Goal: Task Accomplishment & Management: Manage account settings

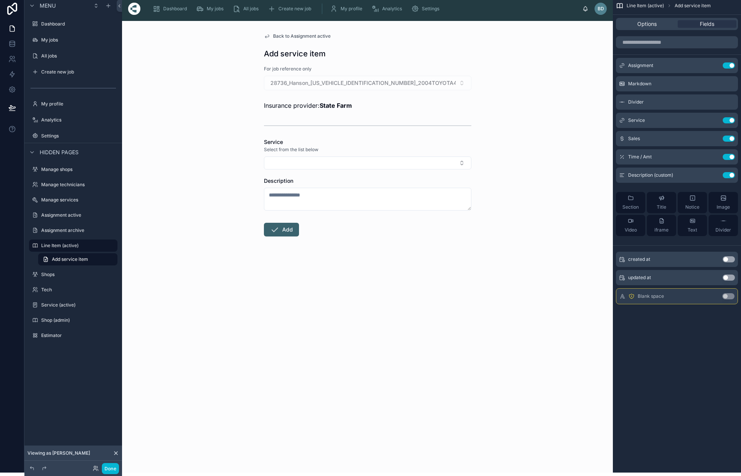
scroll to position [3, 0]
click at [285, 35] on span "Back to Assignment active" at bounding box center [302, 37] width 58 height 6
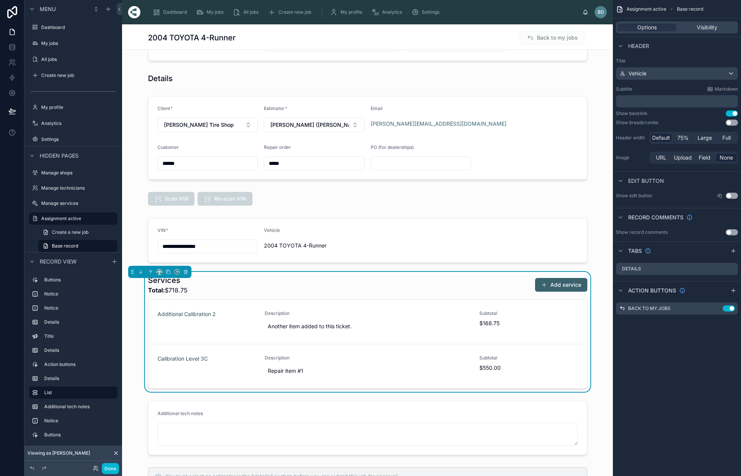
scroll to position [202, 0]
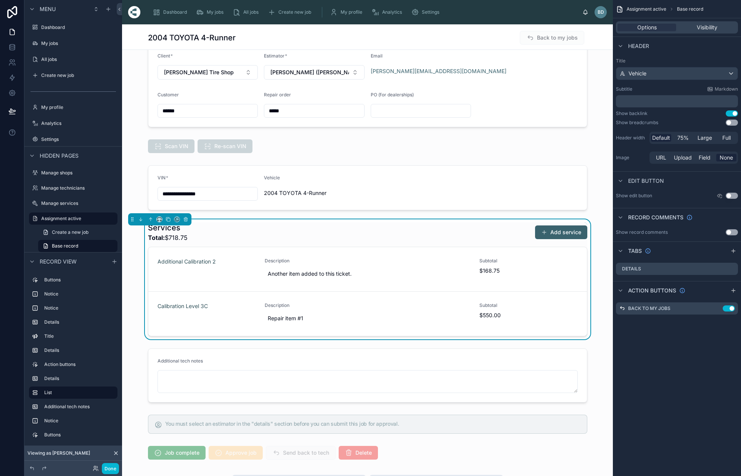
click at [403, 237] on div "Services Total: $718.75 Add service" at bounding box center [367, 233] width 439 height 20
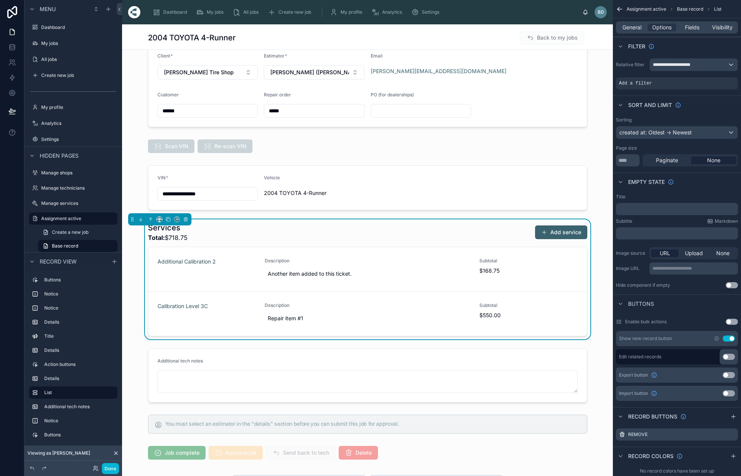
scroll to position [2, 0]
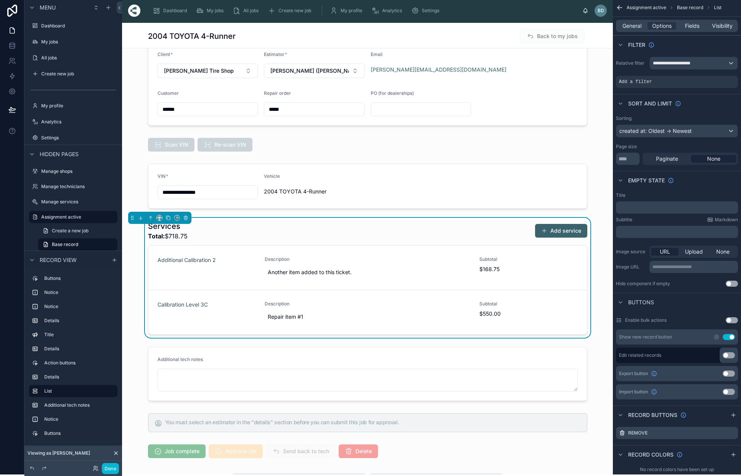
click at [728, 130] on div "created at: Oldest -> Newest" at bounding box center [676, 131] width 121 height 12
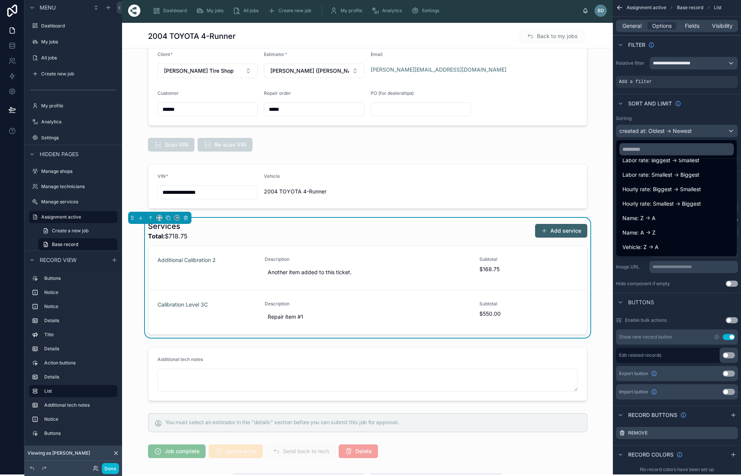
scroll to position [548, 0]
click at [640, 148] on input "text" at bounding box center [676, 149] width 114 height 12
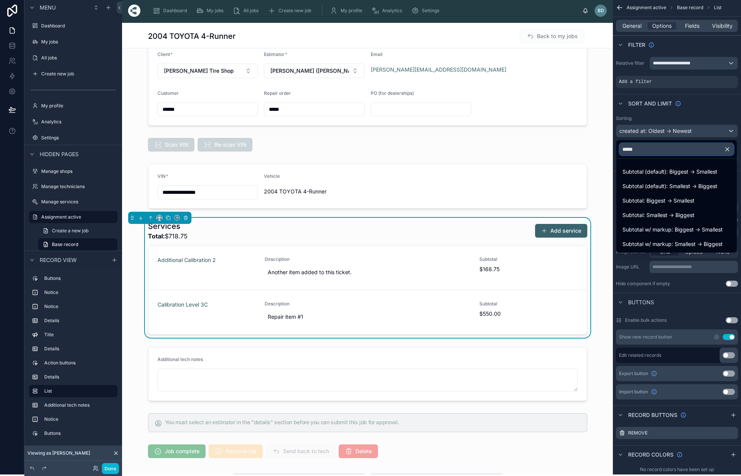
scroll to position [0, 0]
type input "********"
click at [675, 201] on span "Subtotal: Biggest -> Smallest" at bounding box center [658, 200] width 72 height 9
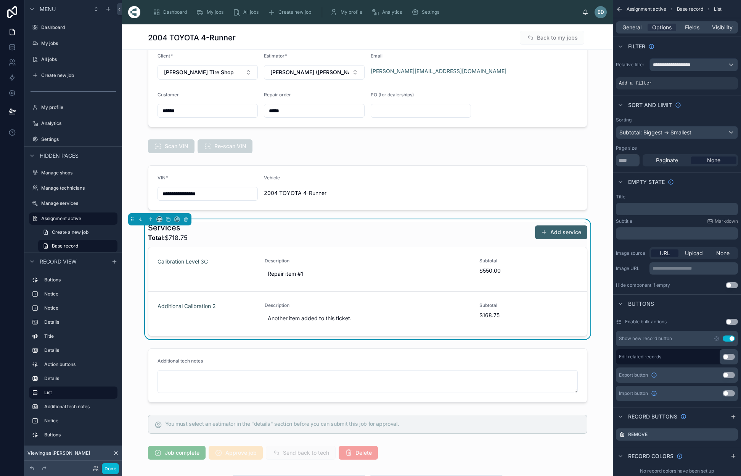
click at [600, 232] on div "Services Total: $718.75 Add service Calibration Level 3C Description Repair ite…" at bounding box center [367, 280] width 491 height 120
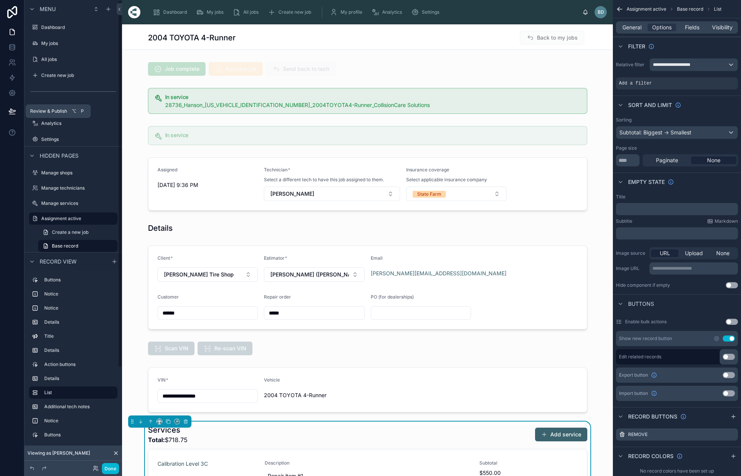
click at [14, 113] on icon at bounding box center [12, 111] width 8 height 8
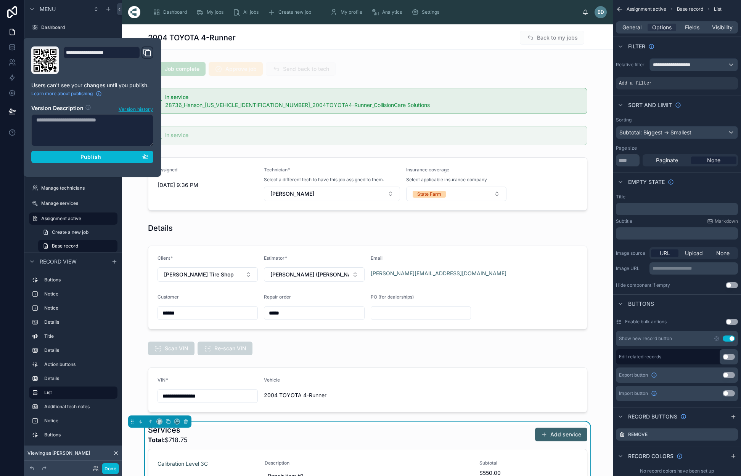
click at [79, 157] on div "Publish" at bounding box center [92, 157] width 112 height 7
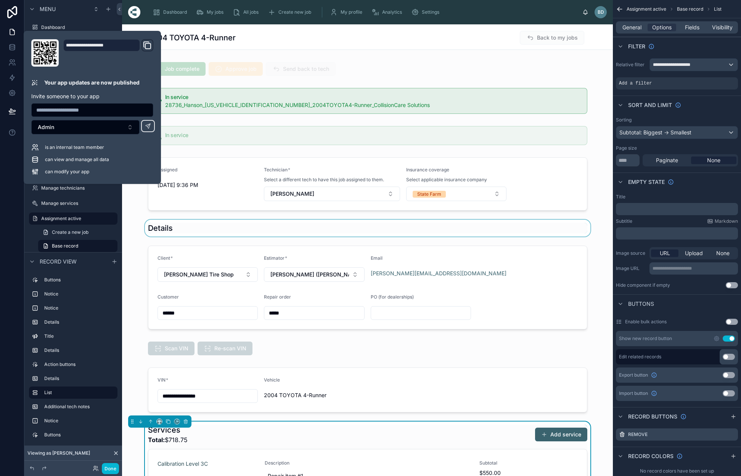
click at [605, 234] on div at bounding box center [367, 228] width 491 height 17
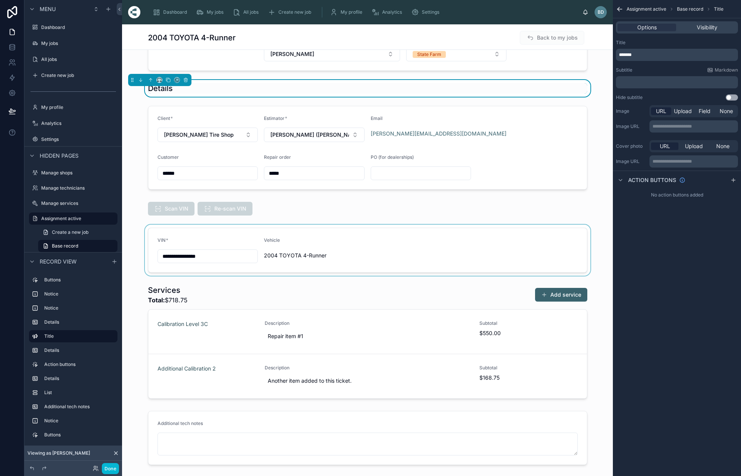
scroll to position [141, 0]
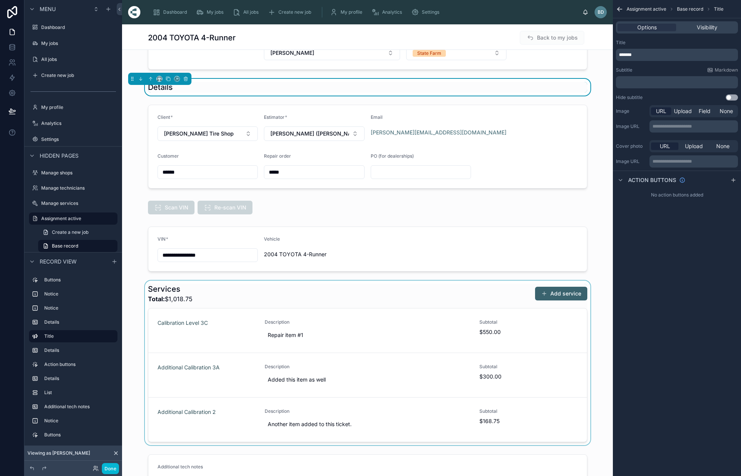
click at [291, 322] on div at bounding box center [367, 363] width 491 height 165
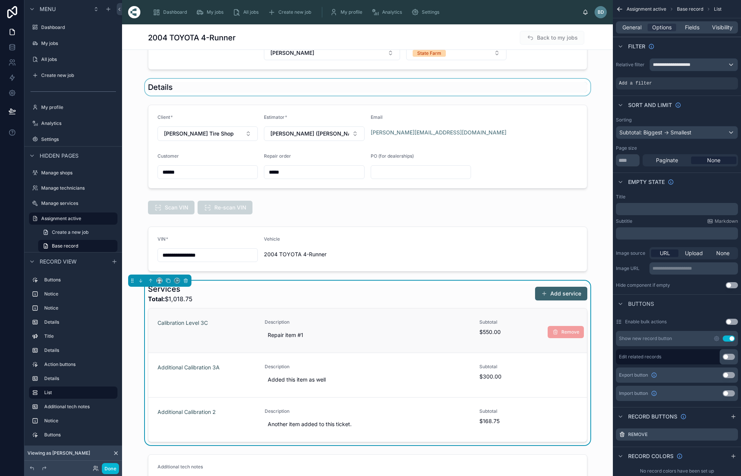
click at [281, 322] on span "Description" at bounding box center [367, 322] width 205 height 6
